Goal: Information Seeking & Learning: Learn about a topic

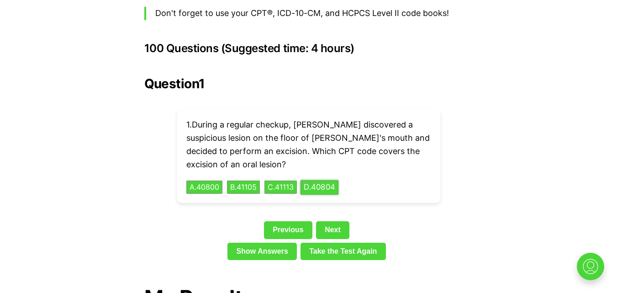
click at [332, 180] on button "D . 40804" at bounding box center [319, 187] width 38 height 14
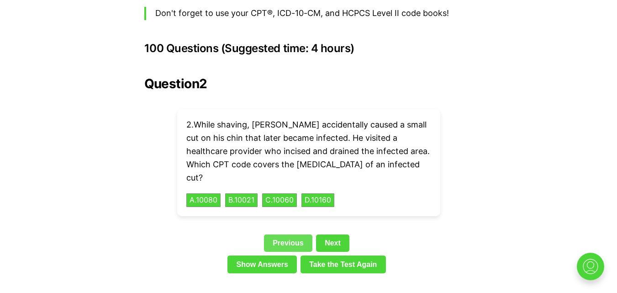
click at [275, 234] on link "Previous" at bounding box center [288, 242] width 48 height 17
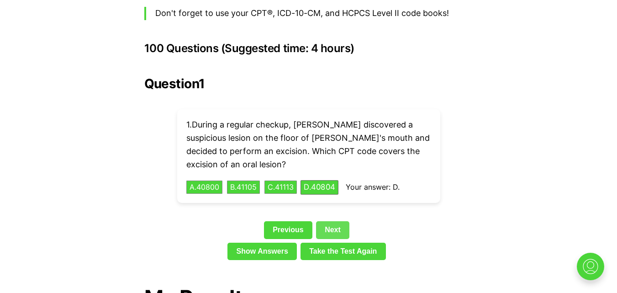
click at [333, 221] on link "Next" at bounding box center [332, 229] width 33 height 17
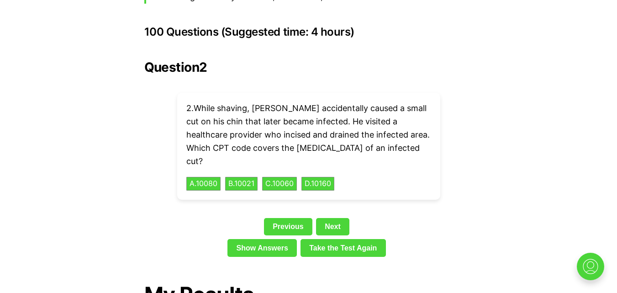
scroll to position [2031, 0]
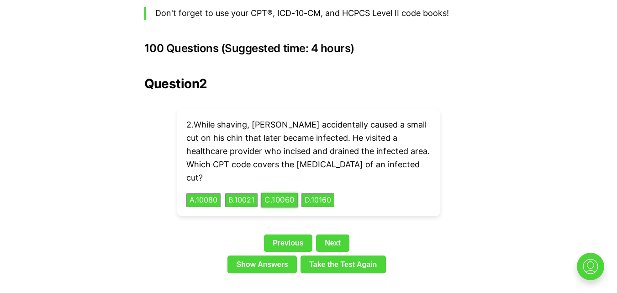
click at [288, 193] on button "C . 10060" at bounding box center [279, 200] width 37 height 14
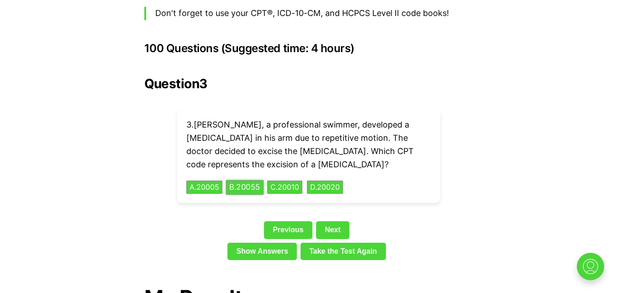
click at [249, 180] on button "B . 20055" at bounding box center [244, 187] width 37 height 14
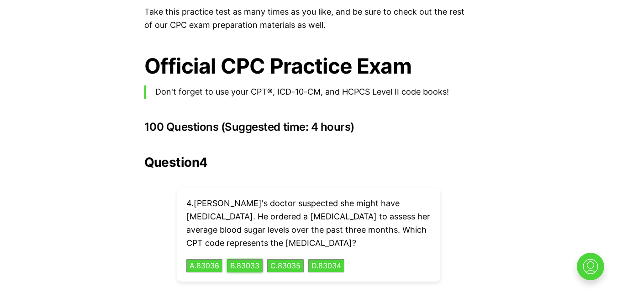
scroll to position [1998, 0]
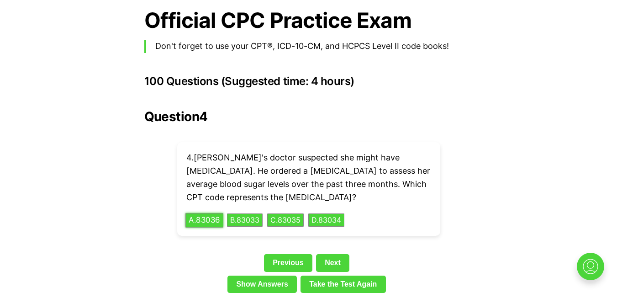
click at [208, 213] on button "A . 83036" at bounding box center [204, 220] width 38 height 14
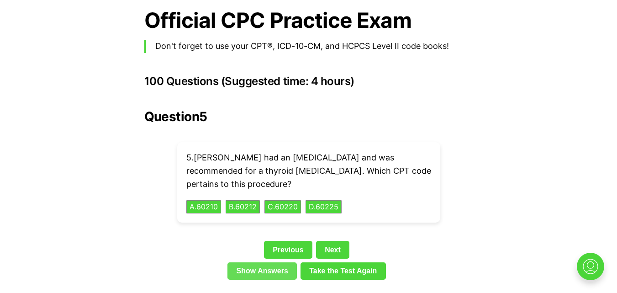
click at [268, 263] on link "Show Answers" at bounding box center [261, 270] width 69 height 17
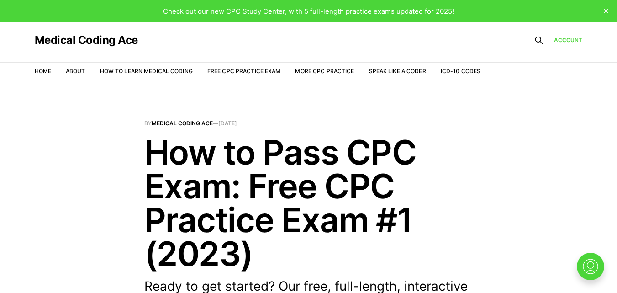
click at [436, 11] on span "Check out our new CPC Study Center, with 5 full-length practice exams updated f…" at bounding box center [308, 11] width 291 height 9
click at [249, 12] on span "Check out our new CPC Study Center, with 5 full-length practice exams updated f…" at bounding box center [308, 11] width 291 height 9
click at [323, 70] on link "More CPC Practice" at bounding box center [324, 71] width 59 height 7
click at [255, 74] on link "Free CPC Practice Exam" at bounding box center [244, 71] width 74 height 7
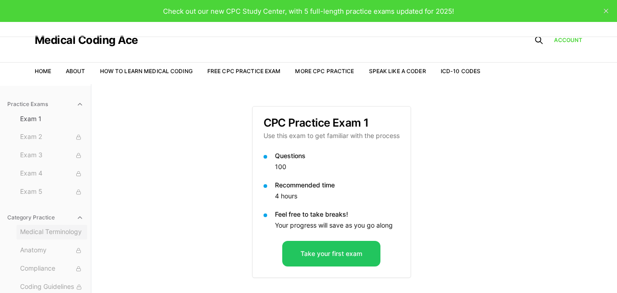
scroll to position [184, 0]
click at [252, 72] on link "Free CPC Practice Exam" at bounding box center [244, 71] width 74 height 7
